Goal: Task Accomplishment & Management: Use online tool/utility

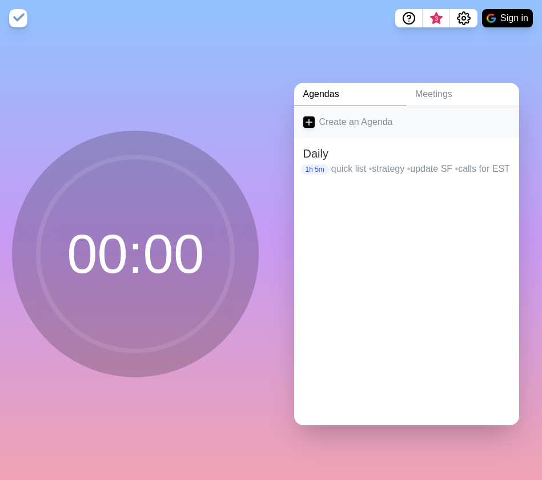
click at [372, 126] on link "Create an Agenda" at bounding box center [407, 122] width 226 height 32
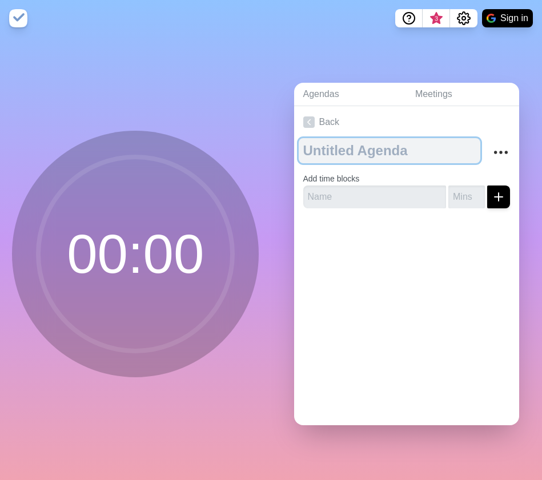
click at [348, 152] on textarea at bounding box center [390, 150] width 182 height 25
type textarea "Prep for [DATE]"
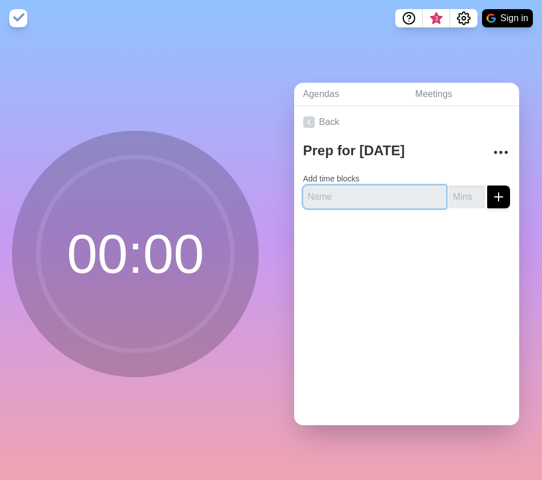
click at [340, 189] on input "text" at bounding box center [374, 197] width 143 height 23
click at [342, 226] on div at bounding box center [407, 241] width 226 height 46
click at [341, 193] on input "text" at bounding box center [374, 197] width 143 height 23
type input "Post Email Recap v1"
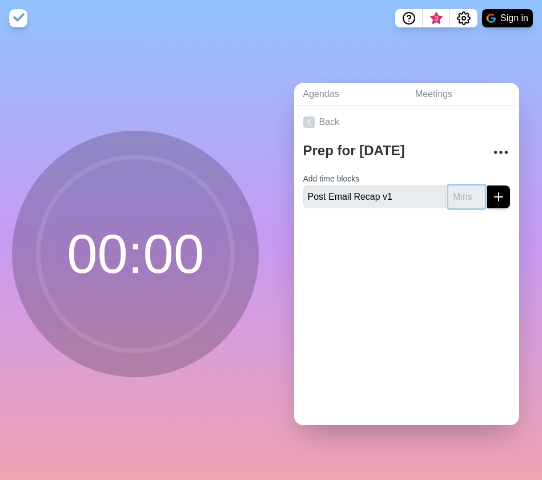
click at [451, 195] on input "number" at bounding box center [466, 197] width 37 height 23
type input "30"
click at [487, 186] on button "submit" at bounding box center [498, 197] width 23 height 23
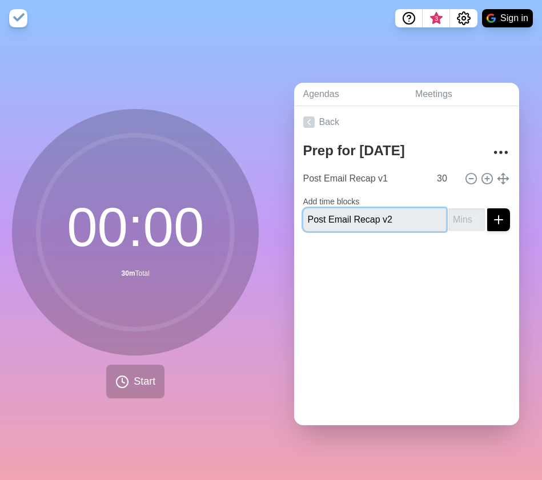
type input "Post Email Recap v2"
click at [448, 212] on input "number" at bounding box center [466, 219] width 37 height 23
type input "30"
click at [487, 208] on button "submit" at bounding box center [498, 219] width 23 height 23
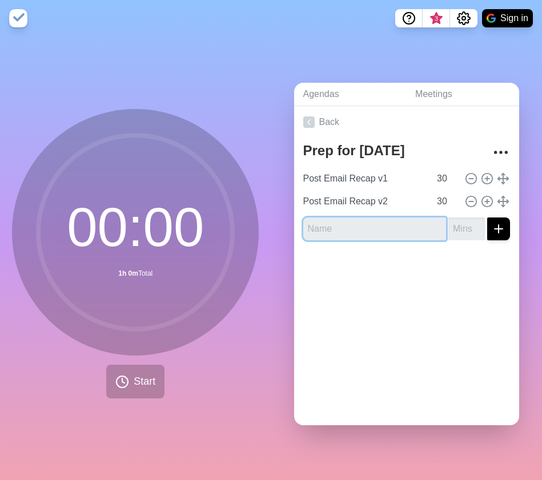
click at [346, 223] on input "text" at bounding box center [374, 229] width 143 height 23
type input "Break"
click at [452, 223] on input "number" at bounding box center [466, 229] width 37 height 23
type input "10"
click at [487, 218] on button "submit" at bounding box center [498, 229] width 23 height 23
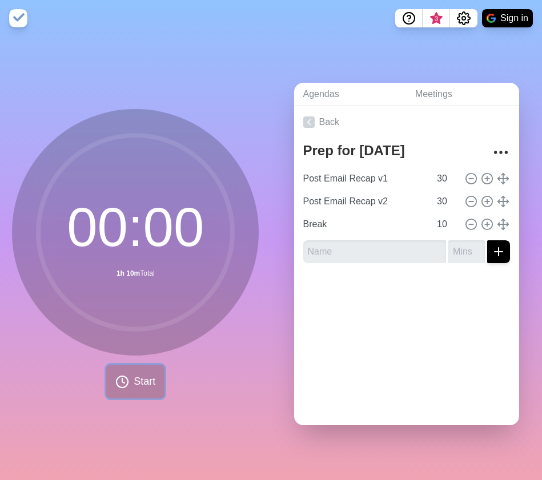
click at [134, 385] on span "Start" at bounding box center [145, 381] width 22 height 15
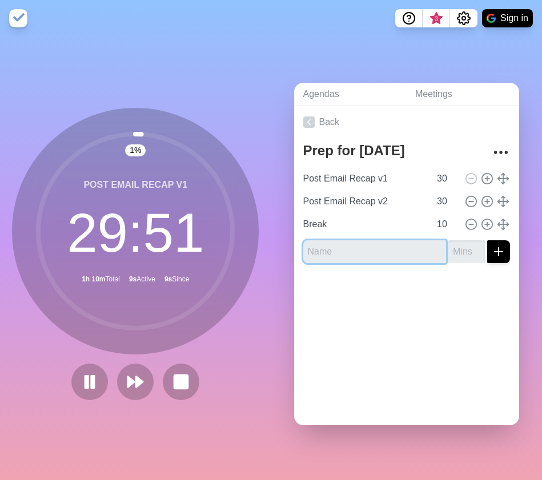
click at [355, 250] on input "text" at bounding box center [374, 251] width 143 height 23
type input "Deal Skills"
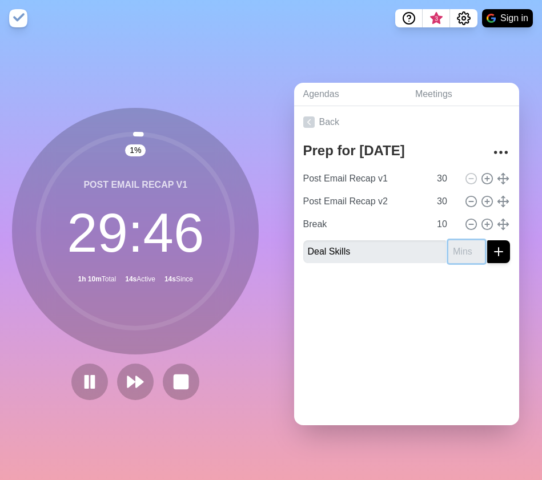
click at [448, 250] on input "number" at bounding box center [466, 251] width 37 height 23
type input "15"
click at [487, 240] on button "submit" at bounding box center [498, 251] width 23 height 23
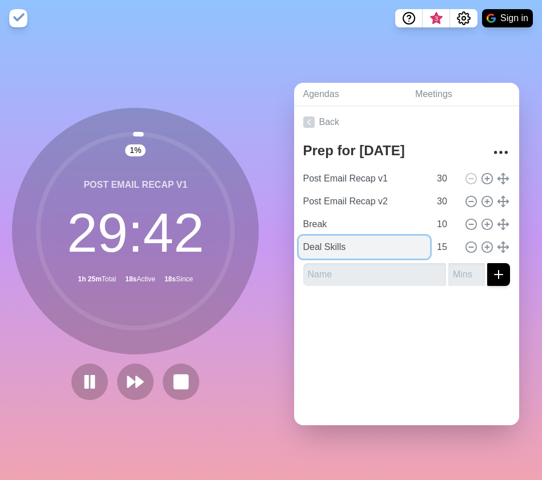
click at [346, 248] on input "Deal Skills" at bounding box center [365, 247] width 132 height 23
type input "Deal Skills v1"
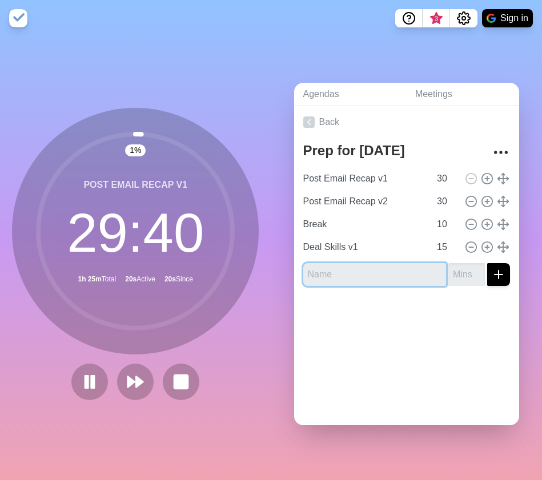
click at [344, 267] on input "text" at bounding box center [374, 274] width 143 height 23
type input "Deal Skills v2"
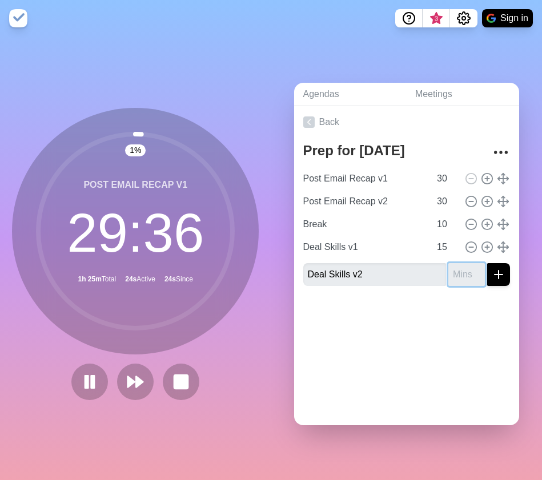
click at [448, 267] on input "number" at bounding box center [466, 274] width 37 height 23
type input "15"
click at [487, 263] on button "submit" at bounding box center [498, 274] width 23 height 23
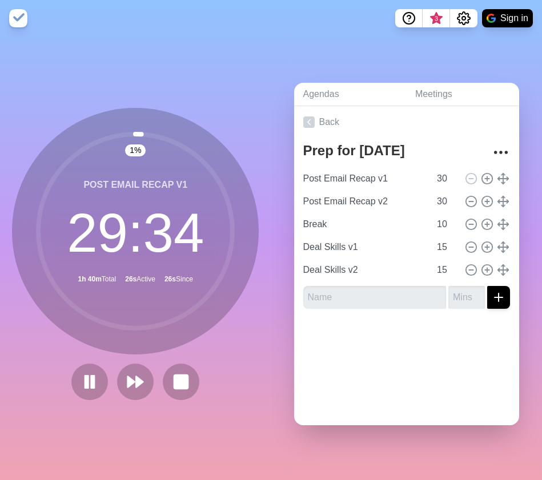
click at [384, 379] on div "Back Prep for [DATE] Post Email Recap v1 30 Post Email Recap v2 30 Break 10 Dea…" at bounding box center [407, 265] width 226 height 319
